Goal: Task Accomplishment & Management: Use online tool/utility

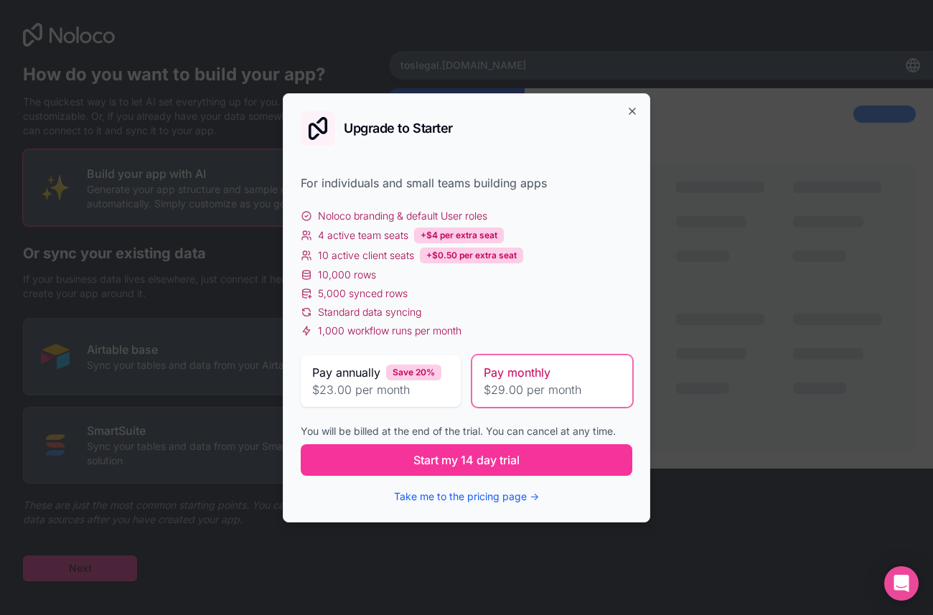
scroll to position [17, 0]
click at [637, 106] on icon "button" at bounding box center [632, 111] width 11 height 11
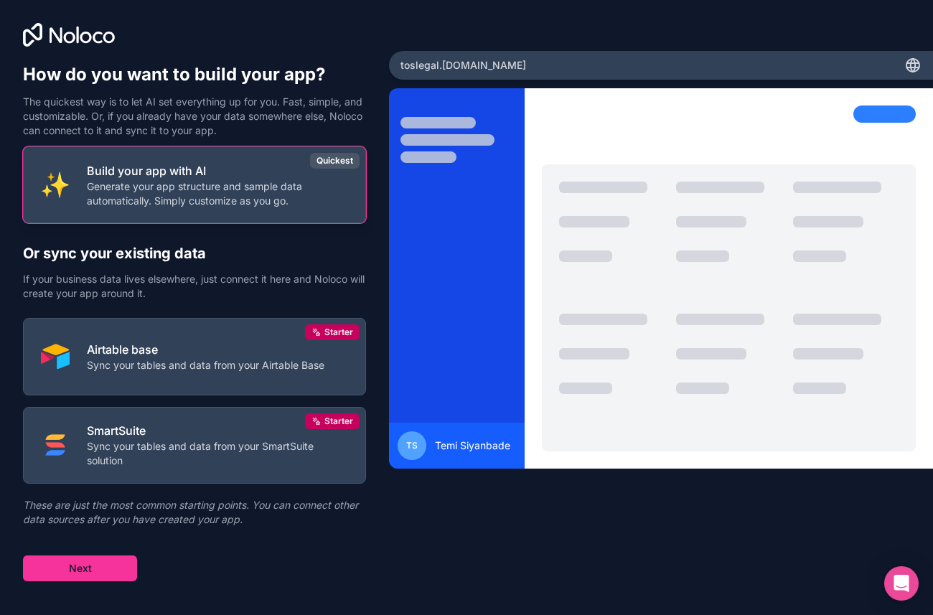
click at [279, 204] on p "Generate your app structure and sample data automatically. Simply customize as …" at bounding box center [217, 193] width 261 height 29
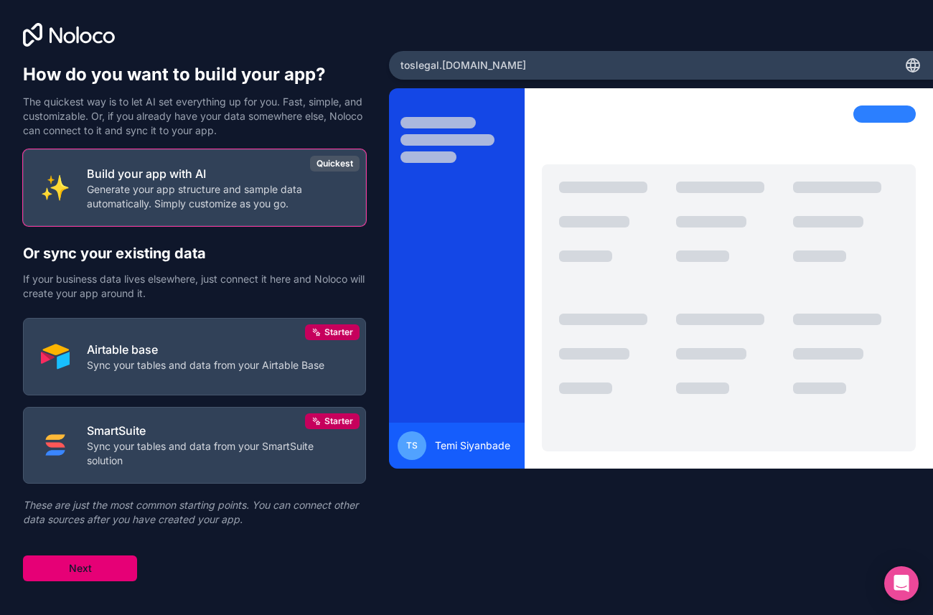
click at [123, 581] on button "Next" at bounding box center [80, 569] width 114 height 26
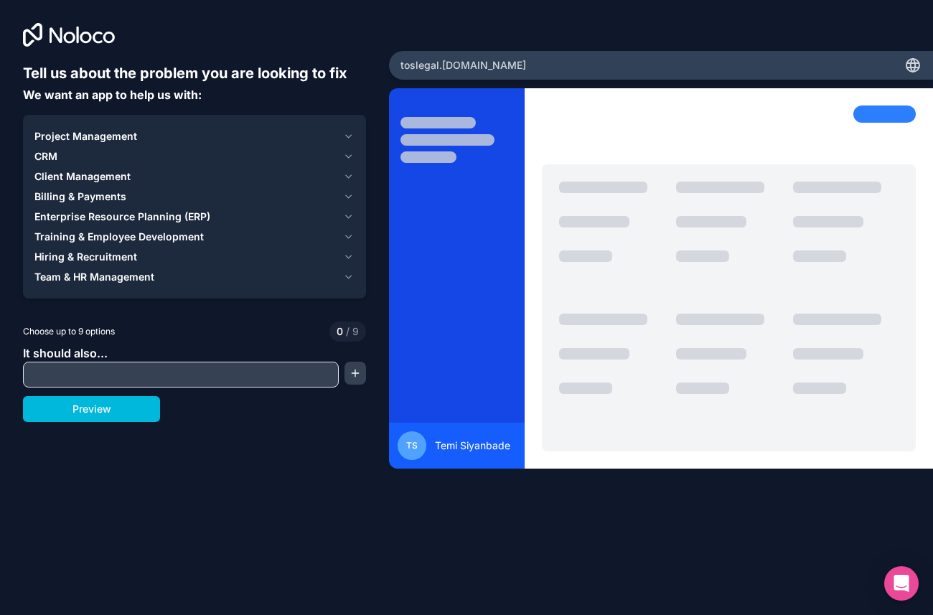
click at [99, 184] on span "Client Management" at bounding box center [82, 176] width 96 height 14
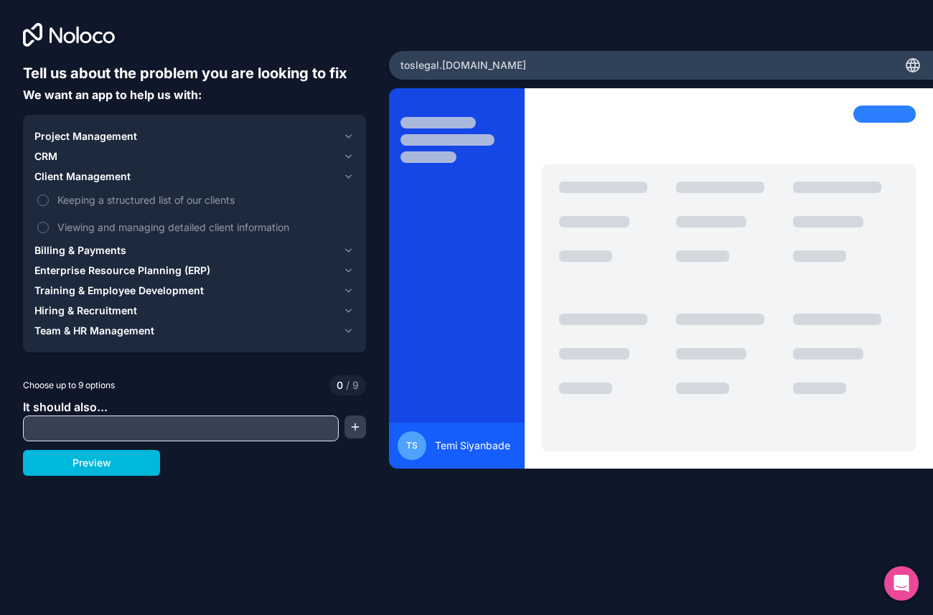
click at [45, 184] on span "Client Management" at bounding box center [82, 176] width 96 height 14
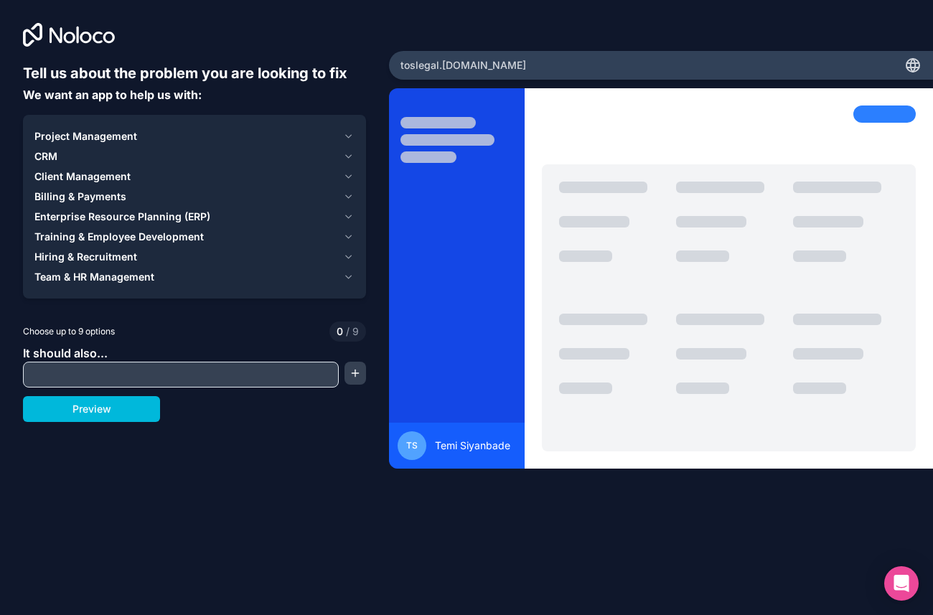
click at [57, 164] on span "CRM" at bounding box center [45, 156] width 23 height 14
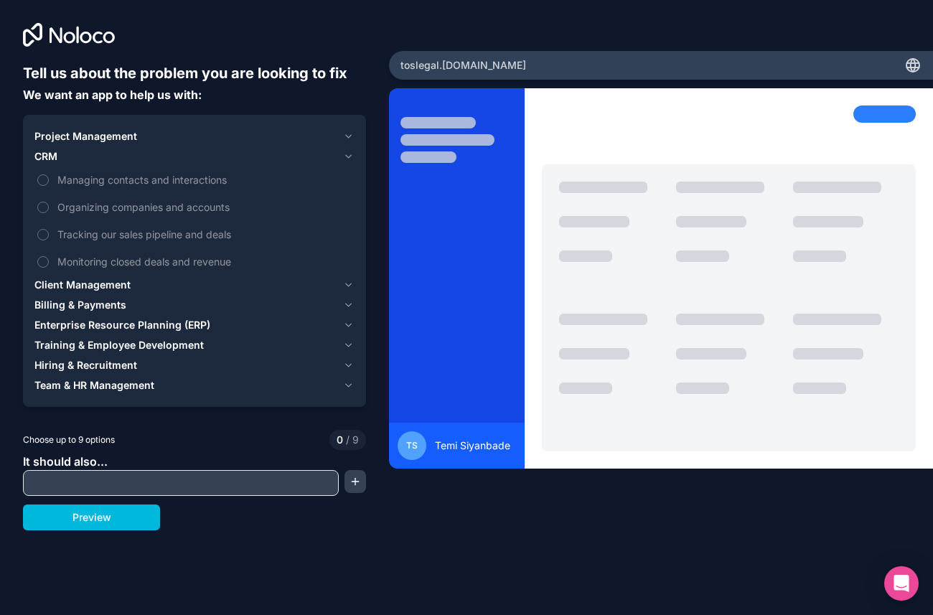
click at [57, 164] on span "CRM" at bounding box center [45, 156] width 23 height 14
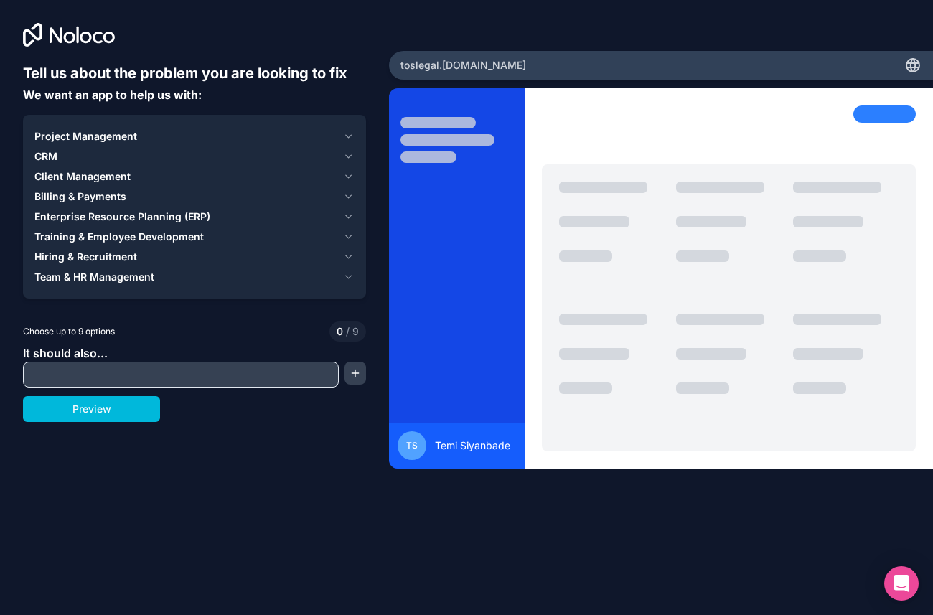
click at [62, 144] on span "Project Management" at bounding box center [85, 136] width 103 height 14
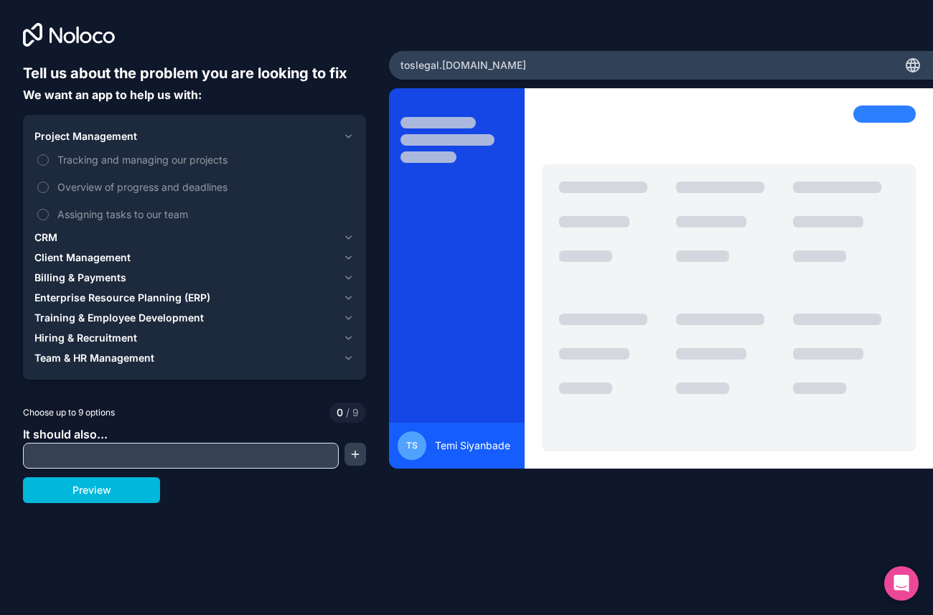
click at [167, 466] on input "text" at bounding box center [181, 456] width 309 height 20
type input "client task"
click at [113, 503] on button "Preview" at bounding box center [91, 490] width 137 height 26
click at [52, 173] on label "Tracking and managing our projects" at bounding box center [194, 159] width 320 height 27
click at [49, 166] on button "Tracking and managing our projects" at bounding box center [42, 159] width 11 height 11
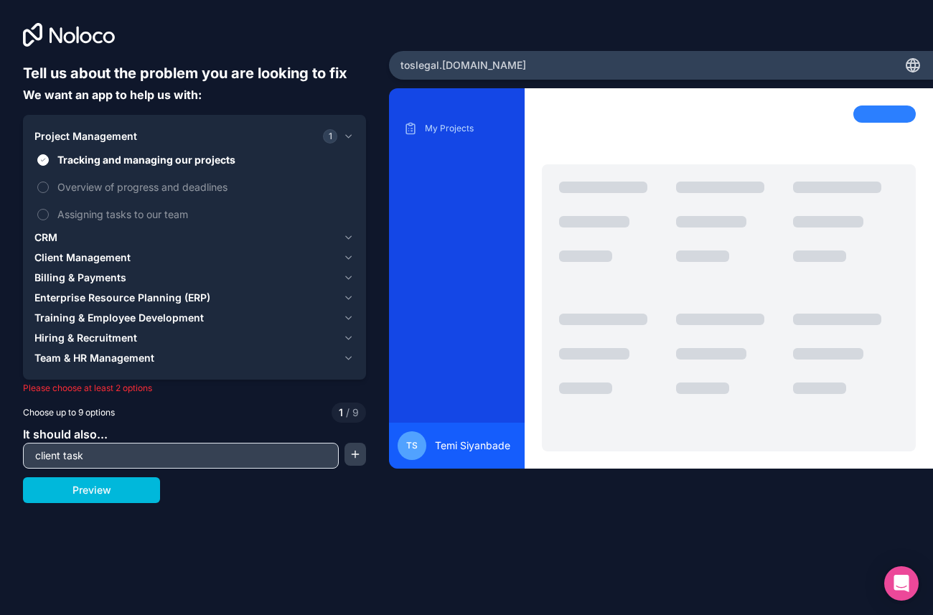
click at [337, 248] on button "CRM" at bounding box center [194, 238] width 320 height 20
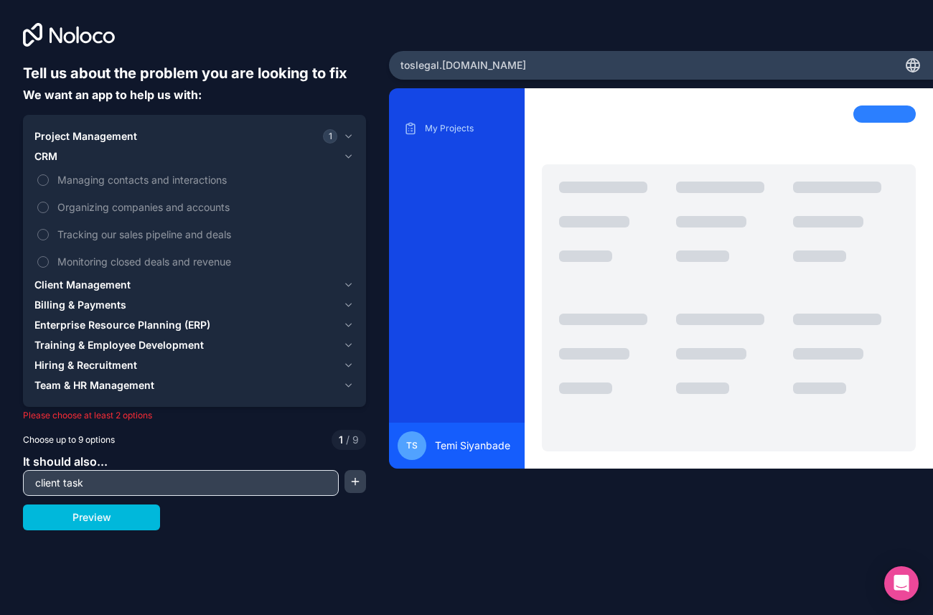
click at [45, 186] on button "Managing contacts and interactions" at bounding box center [42, 179] width 11 height 11
click at [145, 292] on div "Client Management" at bounding box center [185, 285] width 303 height 14
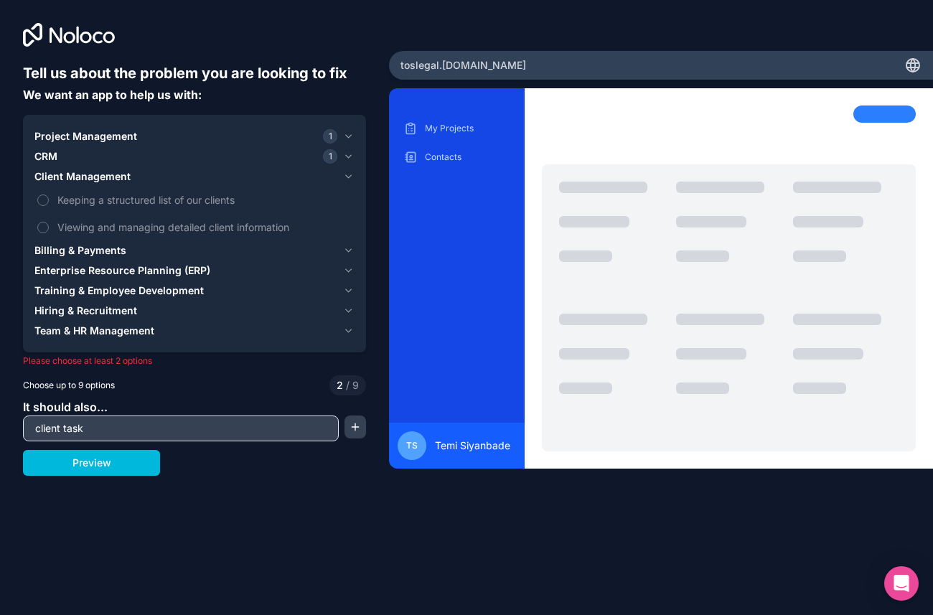
click at [48, 233] on button "Viewing and managing detailed client information" at bounding box center [42, 227] width 11 height 11
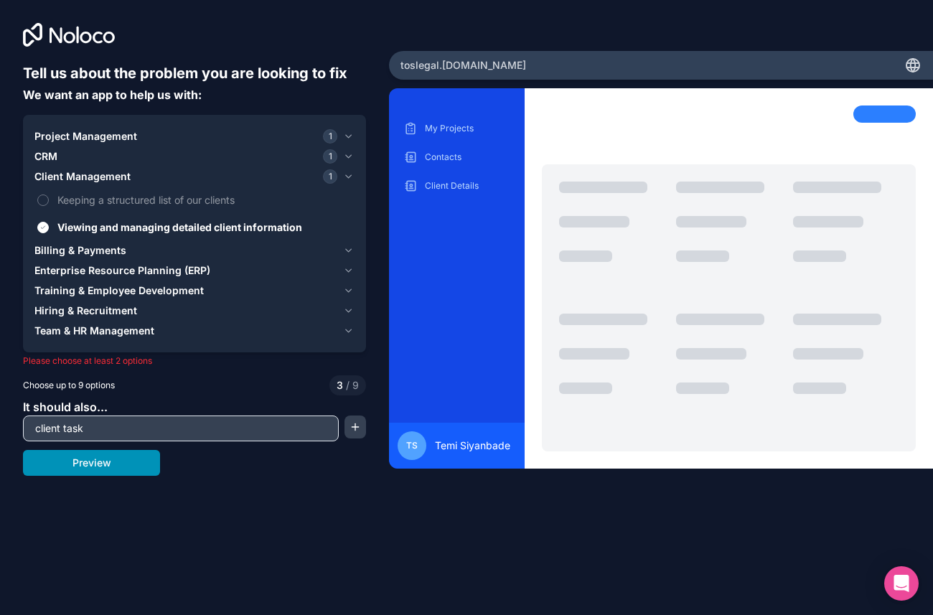
click at [141, 476] on button "Preview" at bounding box center [91, 463] width 137 height 26
